Goal: Entertainment & Leisure: Consume media (video, audio)

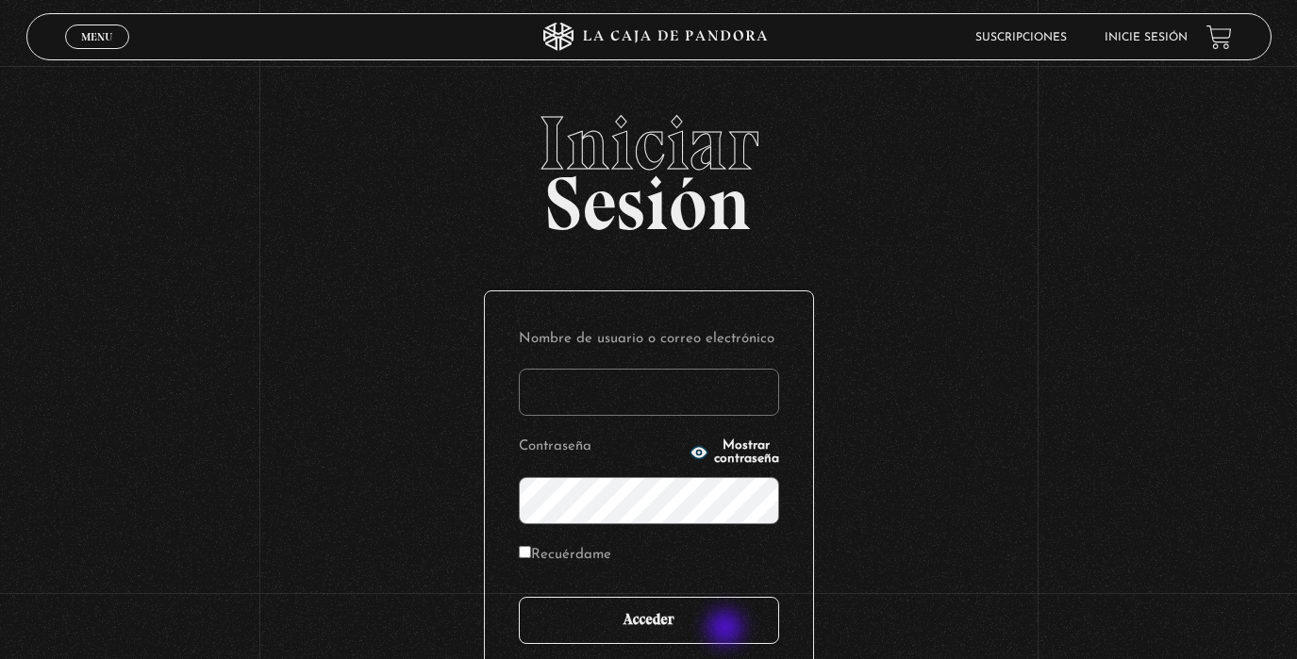
type input "analuciagandara@gmail.com"
click at [710, 627] on input "Acceder" at bounding box center [649, 620] width 260 height 47
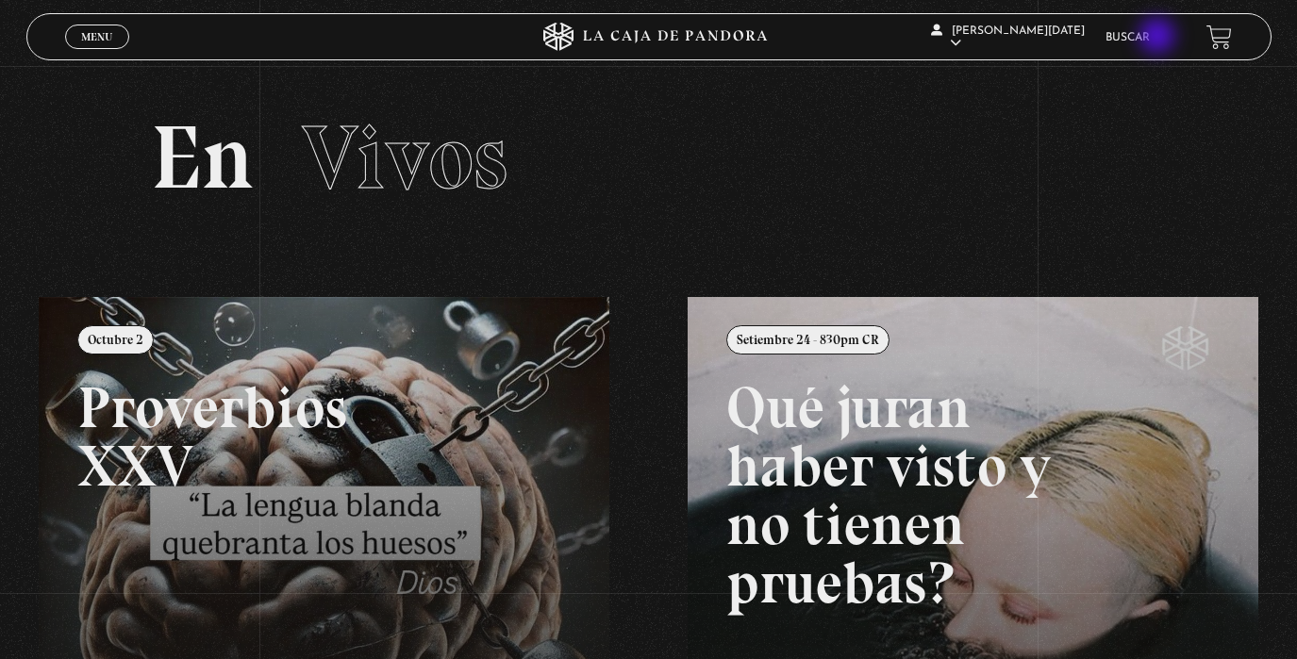
click at [1150, 38] on link "Buscar" at bounding box center [1128, 37] width 44 height 11
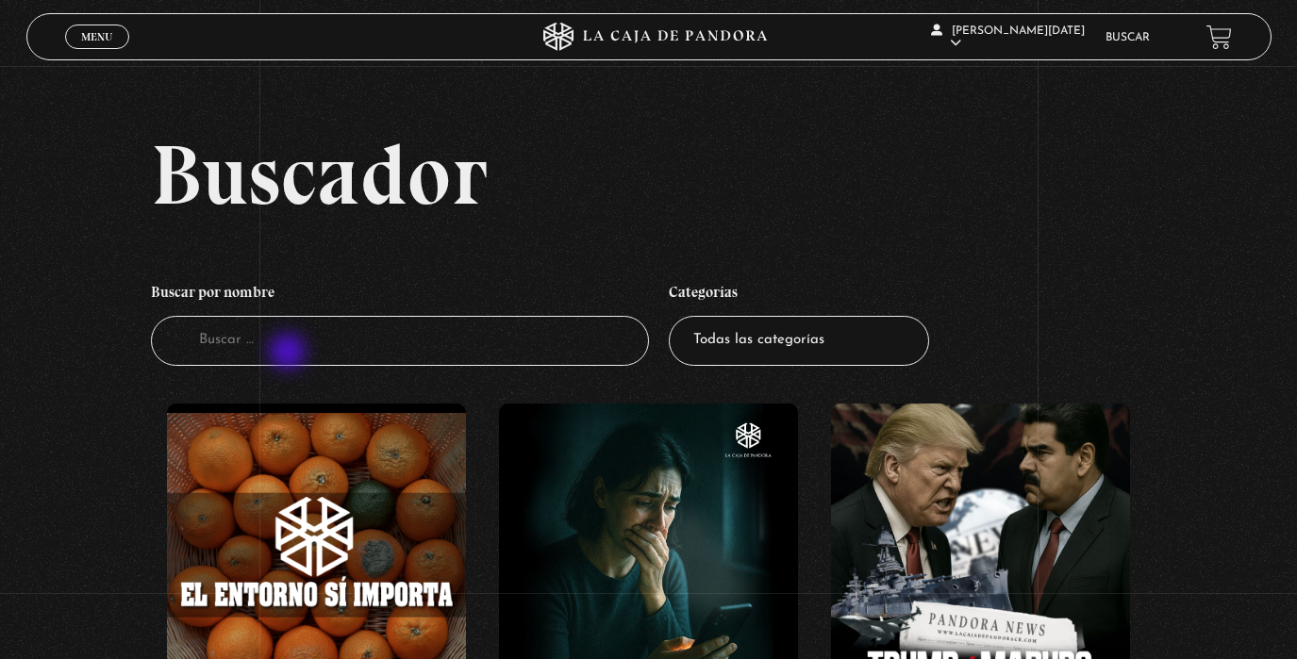
click at [290, 354] on input "Buscador" at bounding box center [400, 341] width 498 height 50
drag, startPoint x: 114, startPoint y: 53, endPoint x: 119, endPoint y: 41, distance: 13.1
click at [117, 47] on div "Menu Cerrar" at bounding box center [260, 36] width 390 height 45
click at [117, 33] on link "Menu Cerrar" at bounding box center [97, 37] width 64 height 25
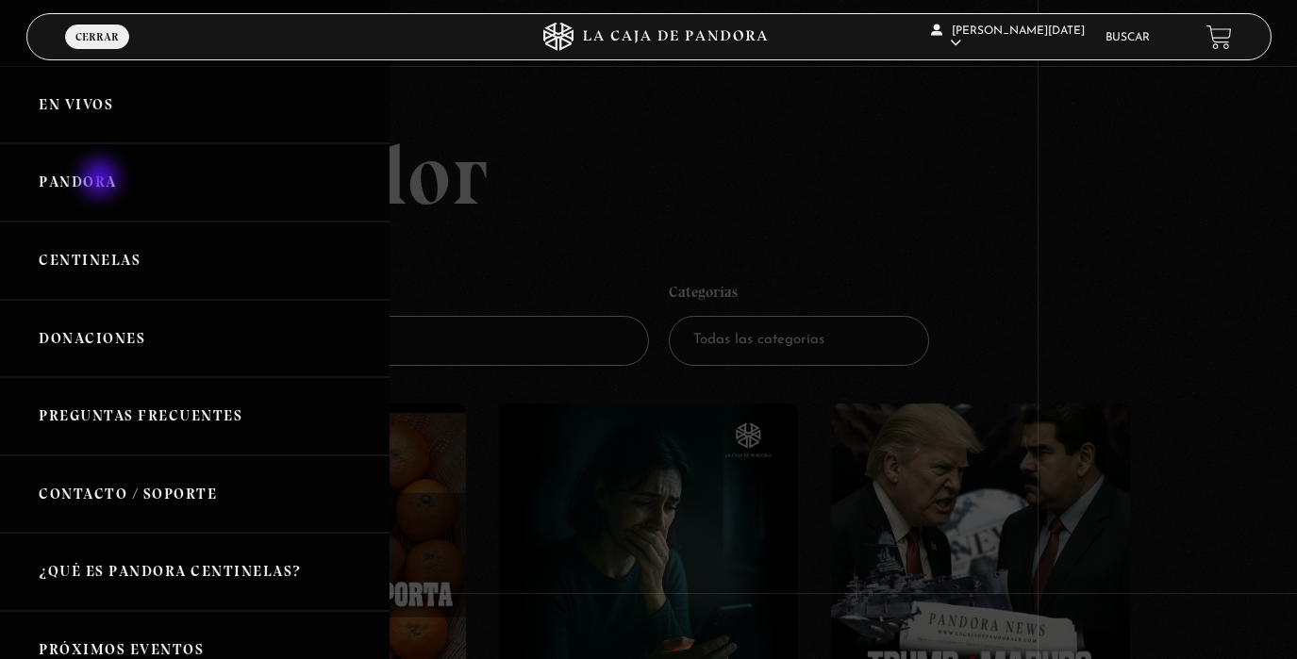
click at [102, 182] on link "Pandora" at bounding box center [195, 182] width 390 height 78
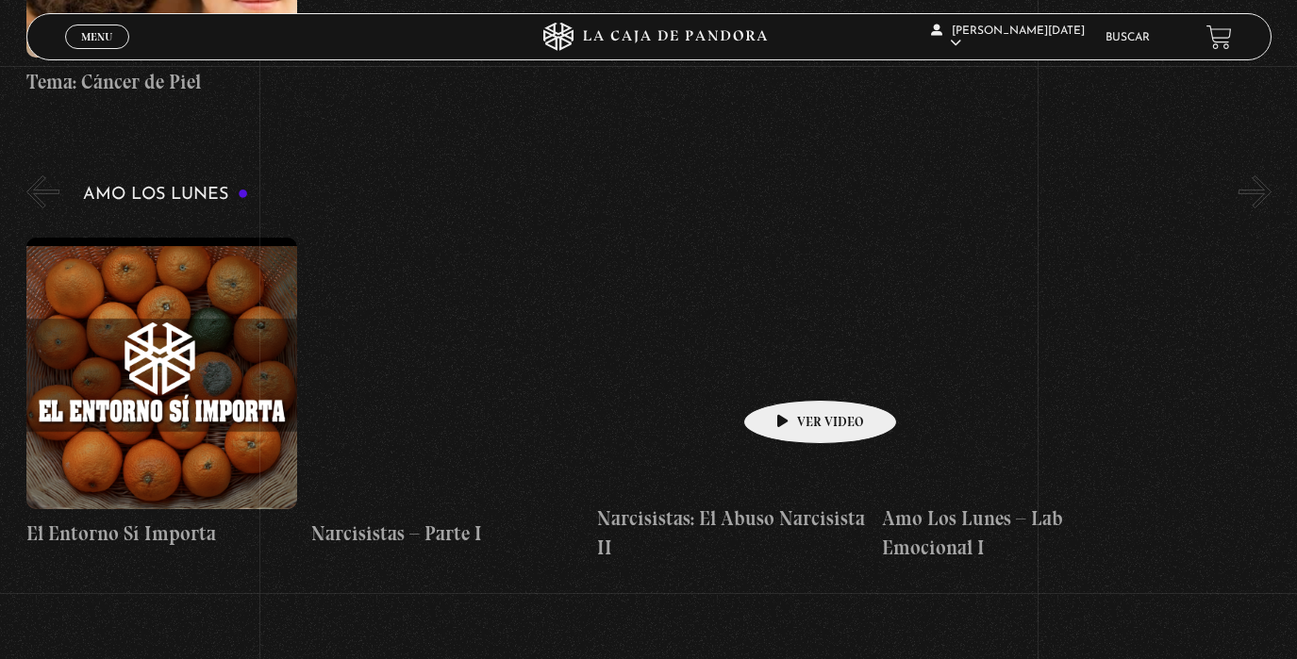
scroll to position [7723, 0]
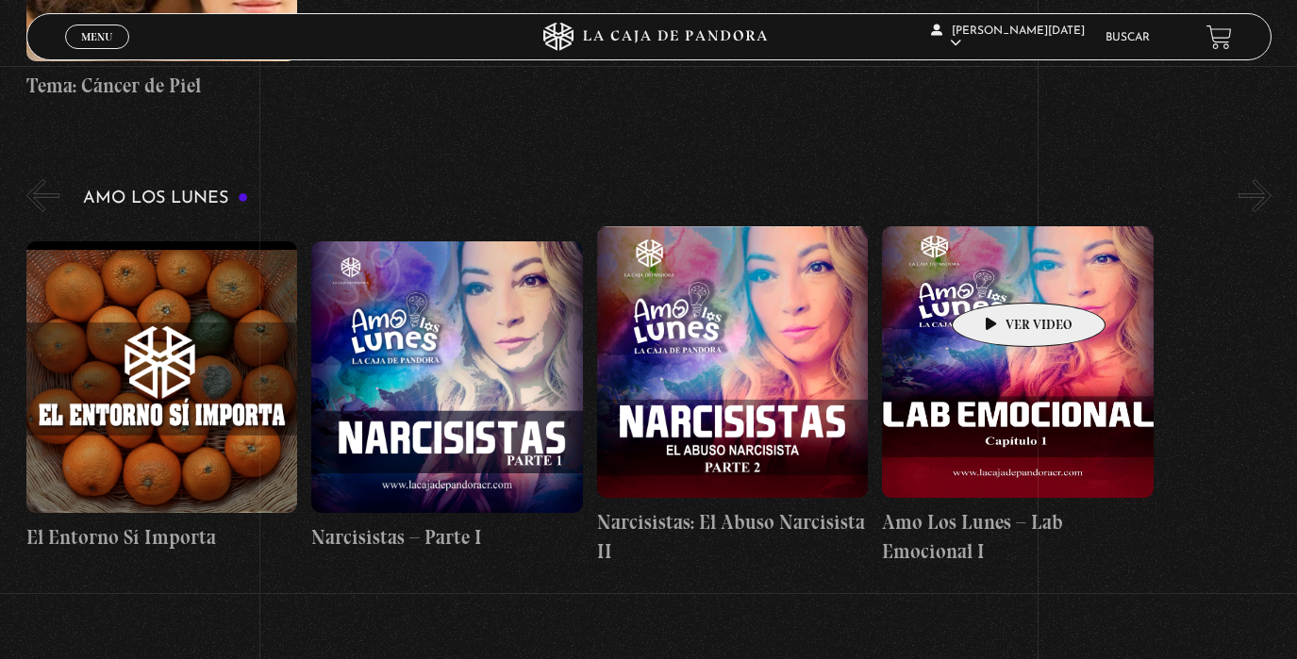
click at [999, 275] on figure at bounding box center [1018, 362] width 272 height 272
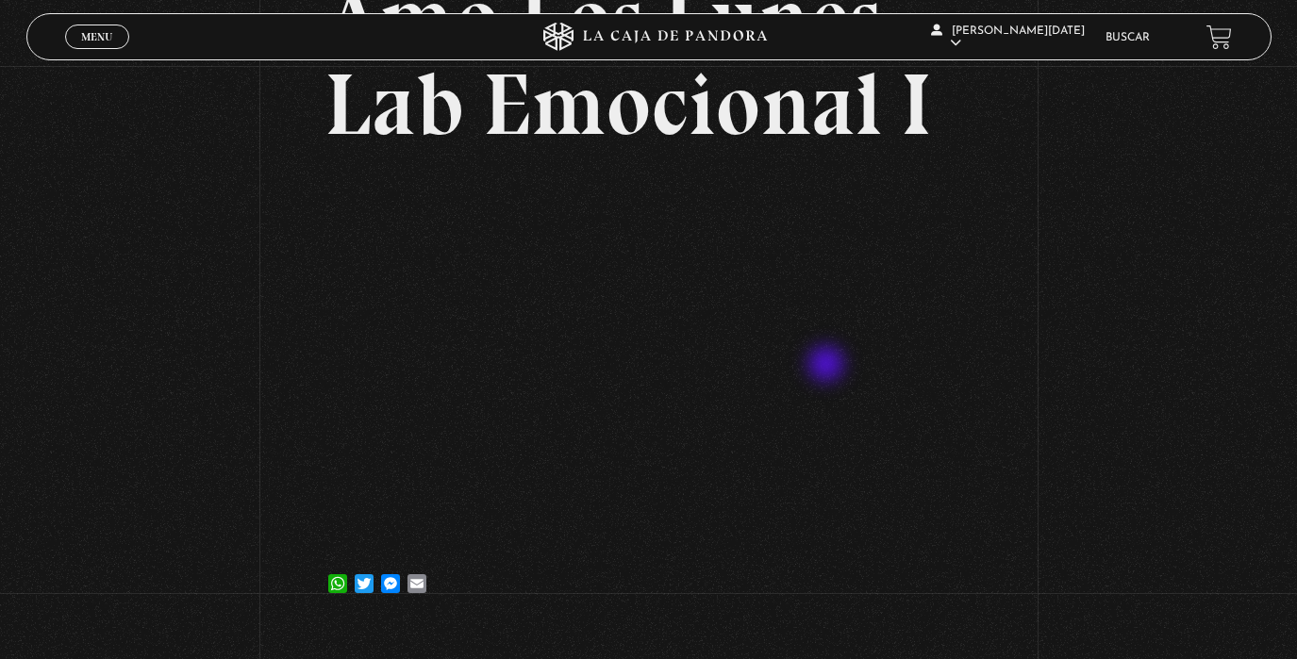
scroll to position [191, 0]
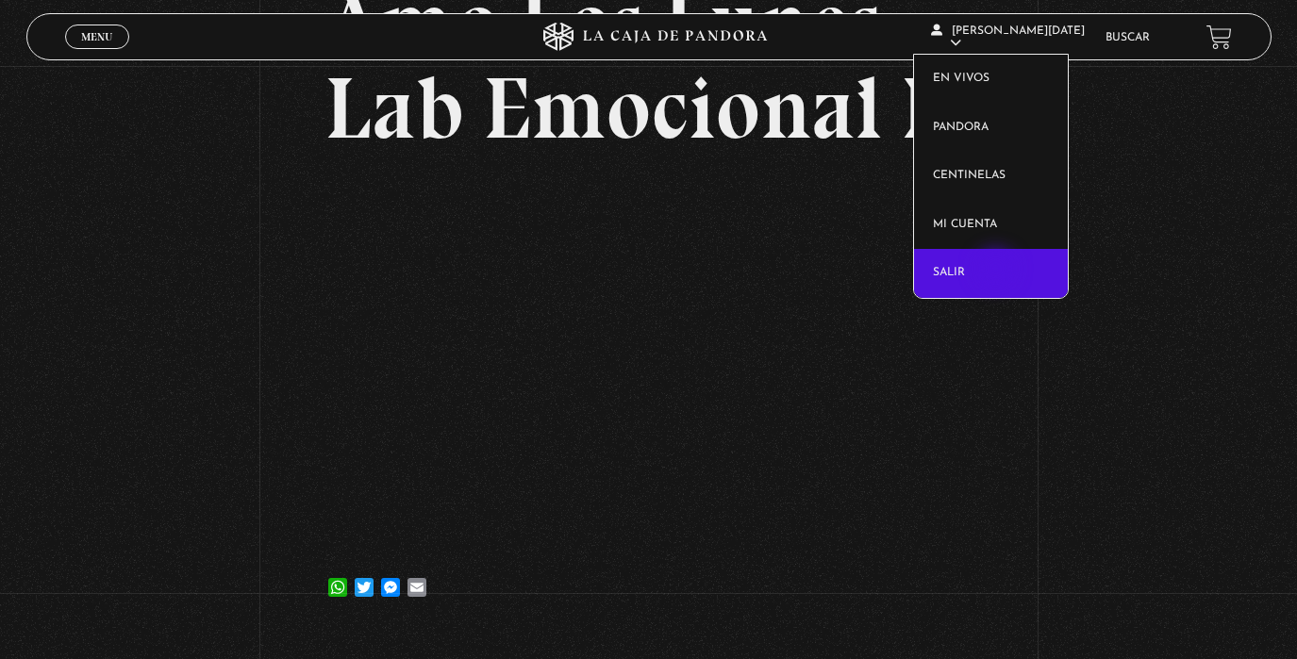
click at [998, 271] on link "Salir" at bounding box center [991, 273] width 154 height 49
